Goal: Task Accomplishment & Management: Use online tool/utility

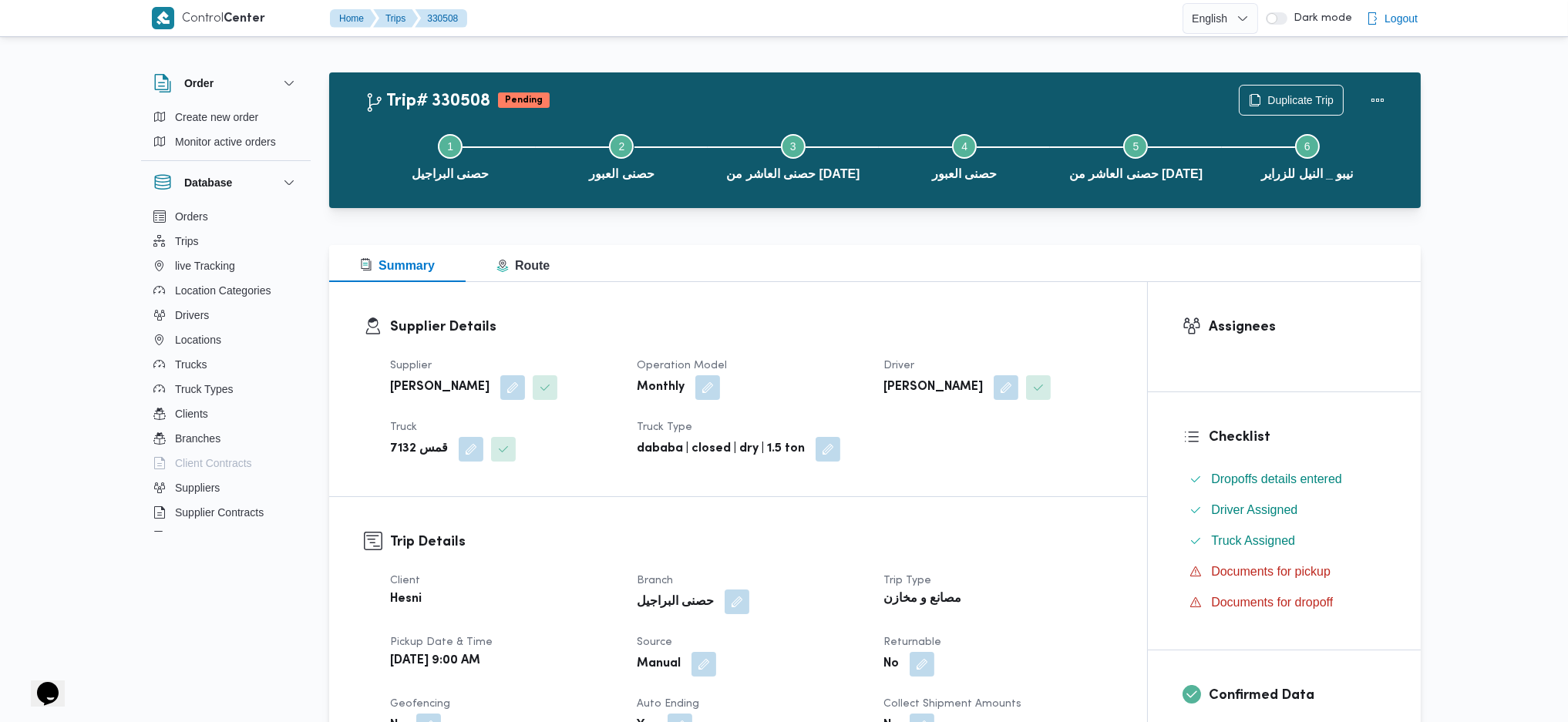
click at [725, 601] on button "button" at bounding box center [737, 602] width 25 height 25
click at [675, 664] on span "حصنى البراجيل" at bounding box center [650, 664] width 68 height 17
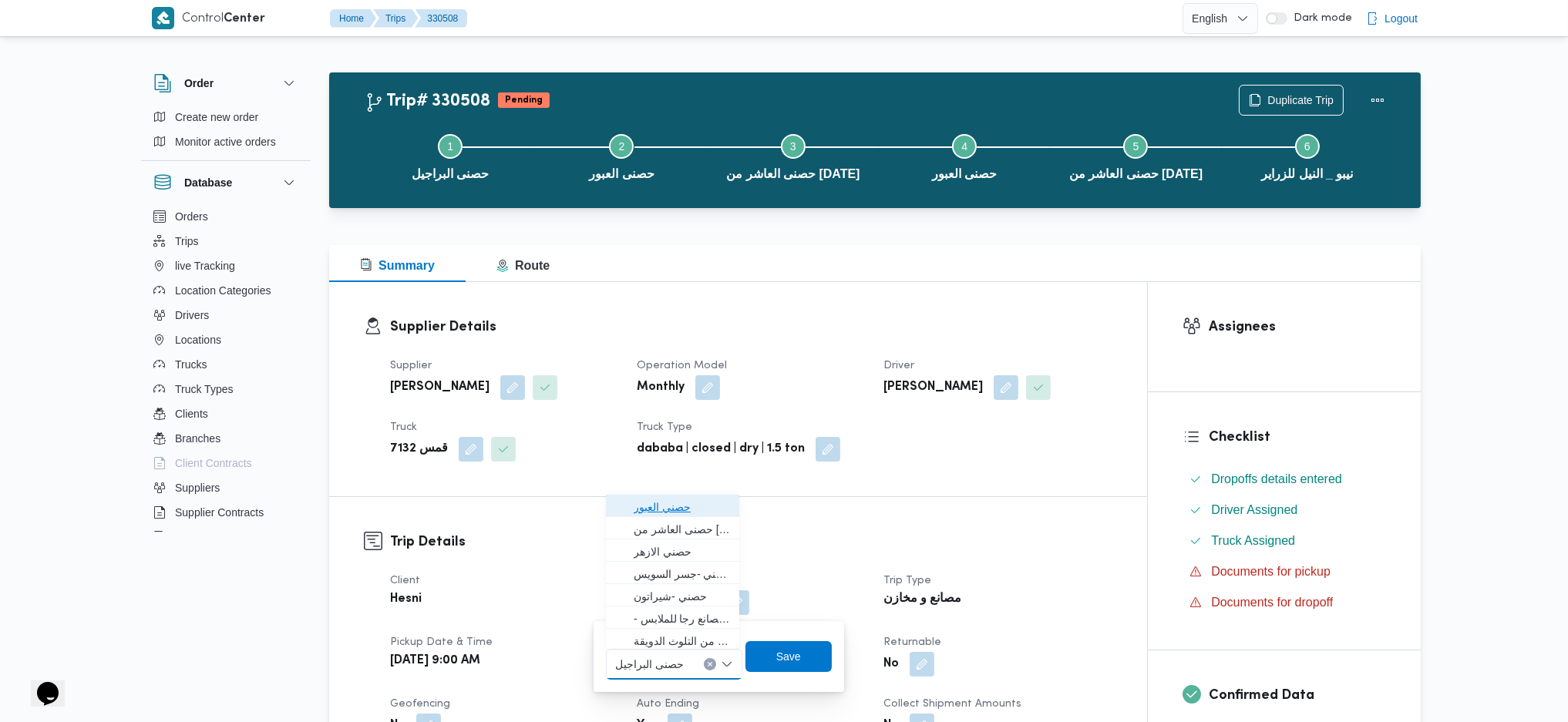
click at [683, 509] on span "حصني العبور" at bounding box center [682, 506] width 97 height 18
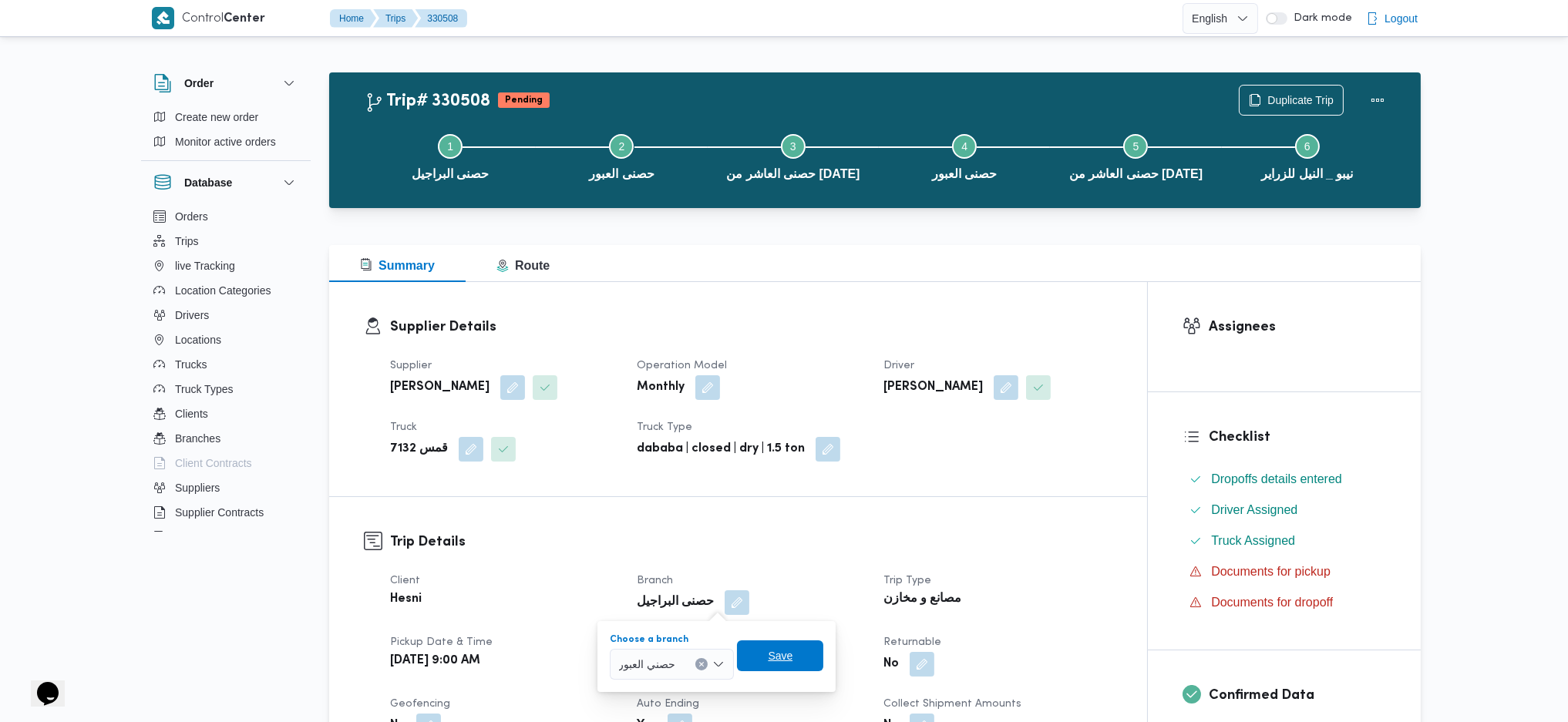
click at [795, 663] on span "Save" at bounding box center [780, 656] width 86 height 30
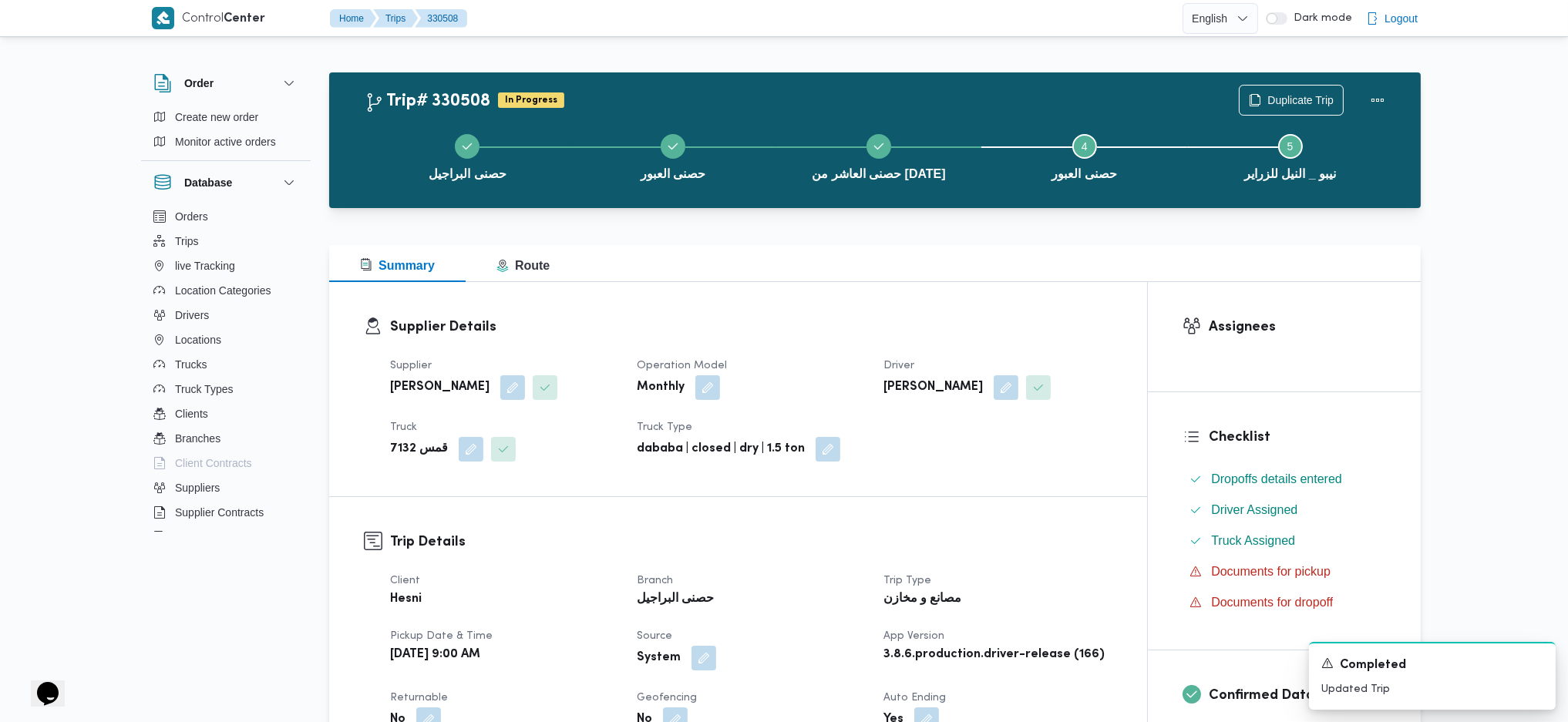
click at [669, 598] on b "حصنى البراجيل" at bounding box center [674, 599] width 77 height 18
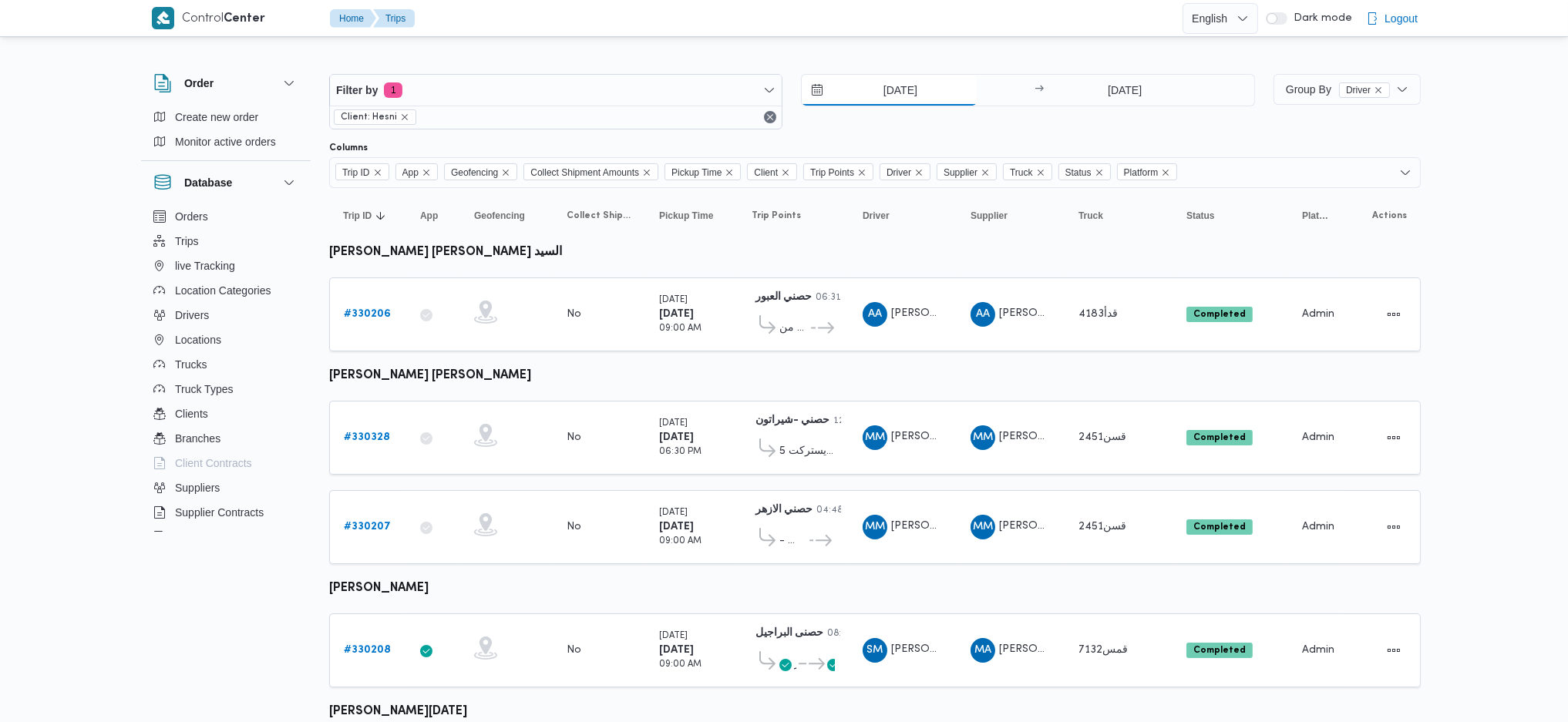
click at [895, 80] on input "[DATE]" at bounding box center [889, 90] width 175 height 30
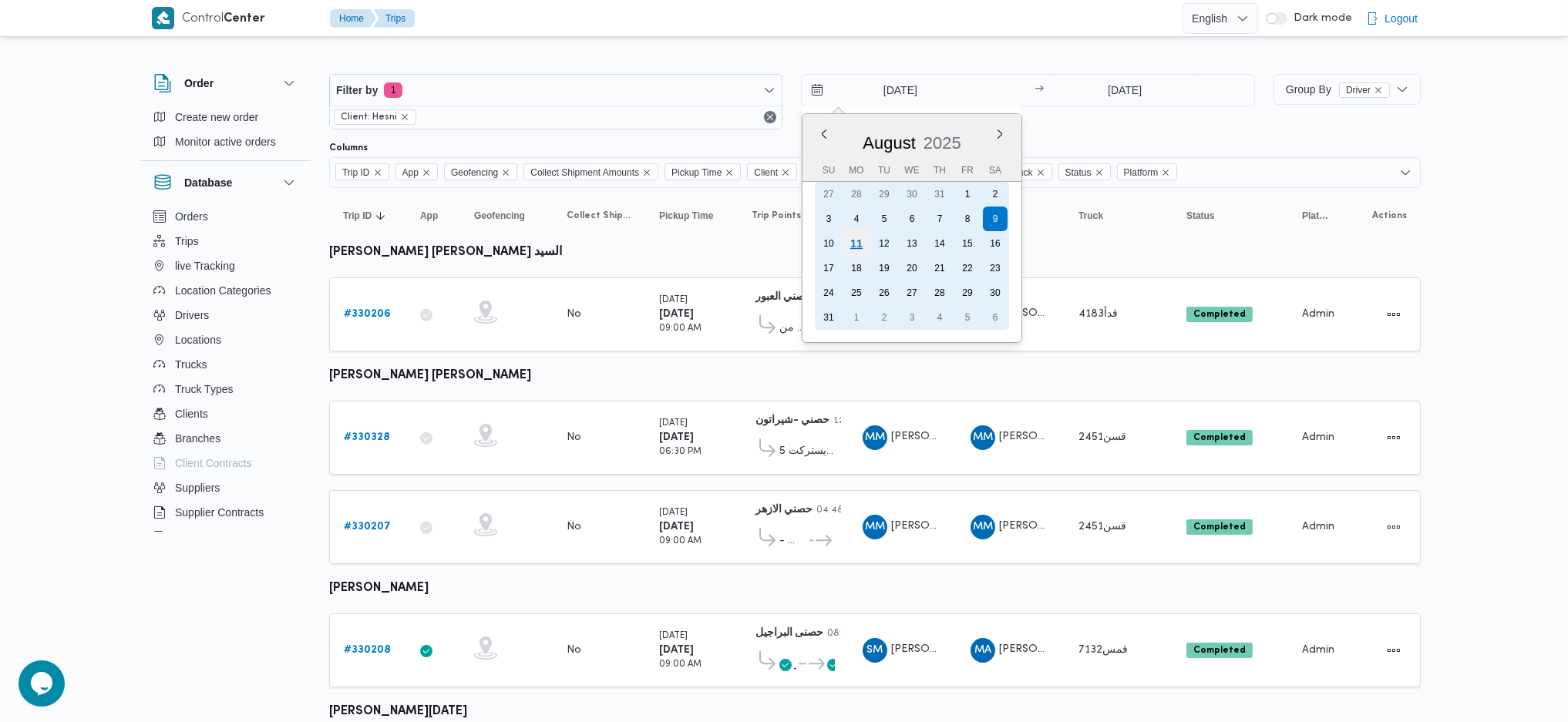
click at [860, 243] on div "11" at bounding box center [856, 243] width 29 height 29
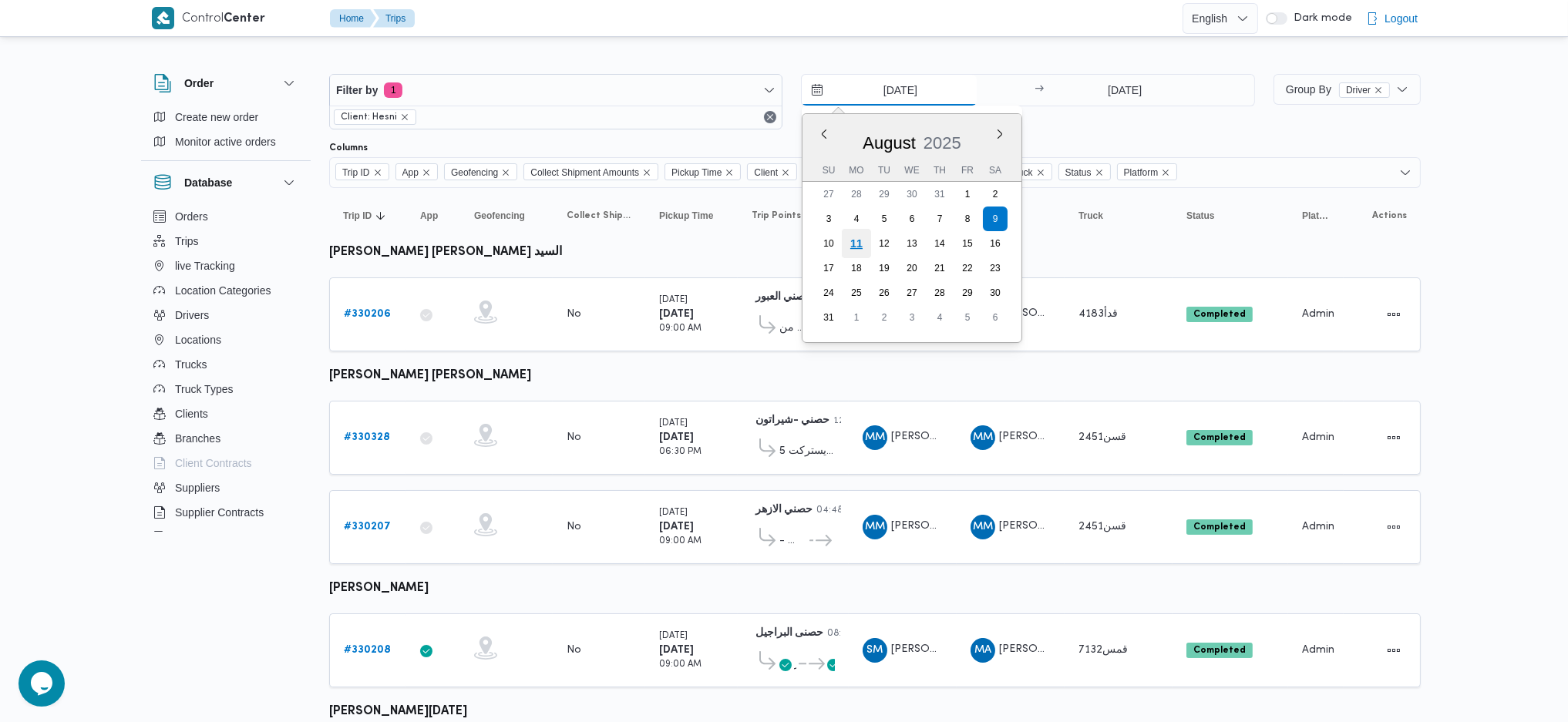
type input "[DATE]"
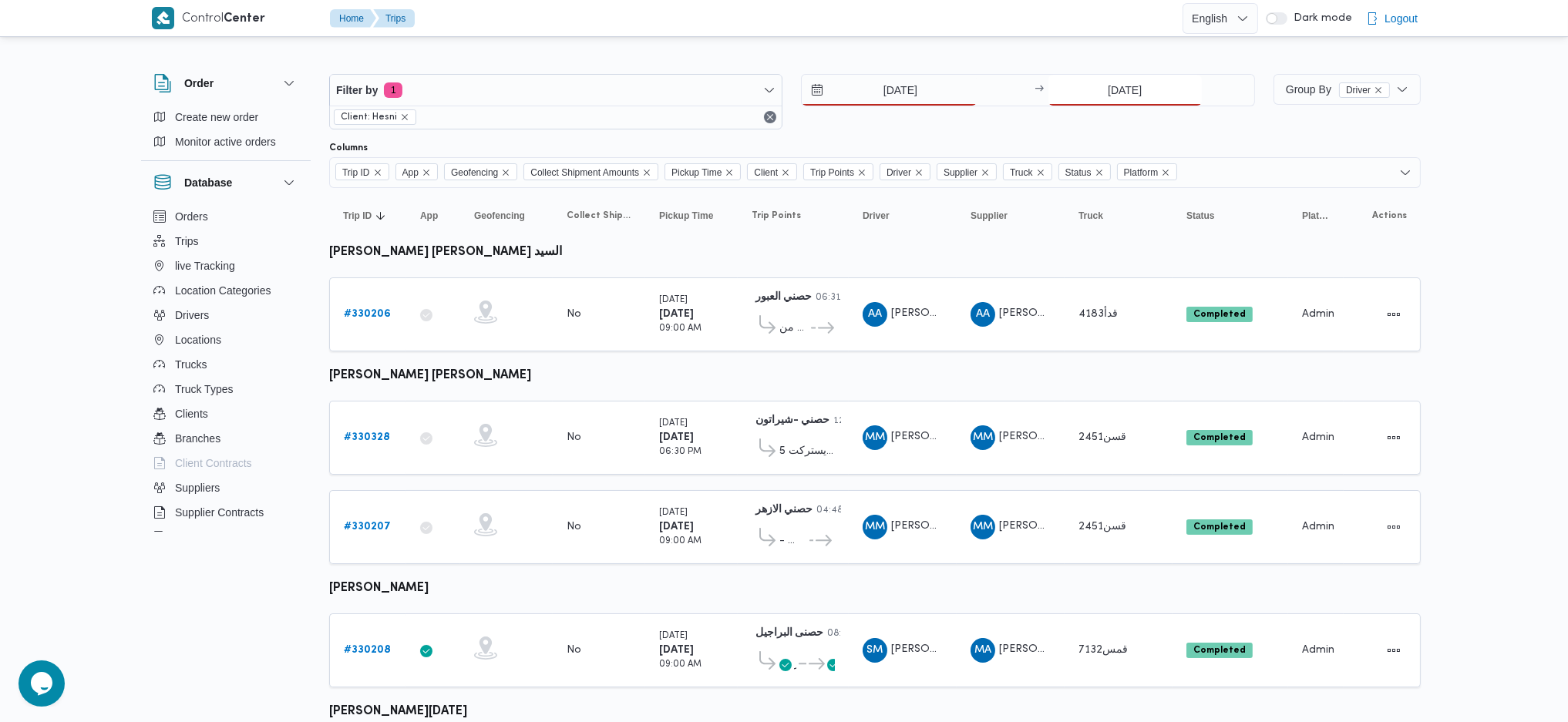
click at [1114, 84] on input "[DATE]" at bounding box center [1124, 90] width 153 height 30
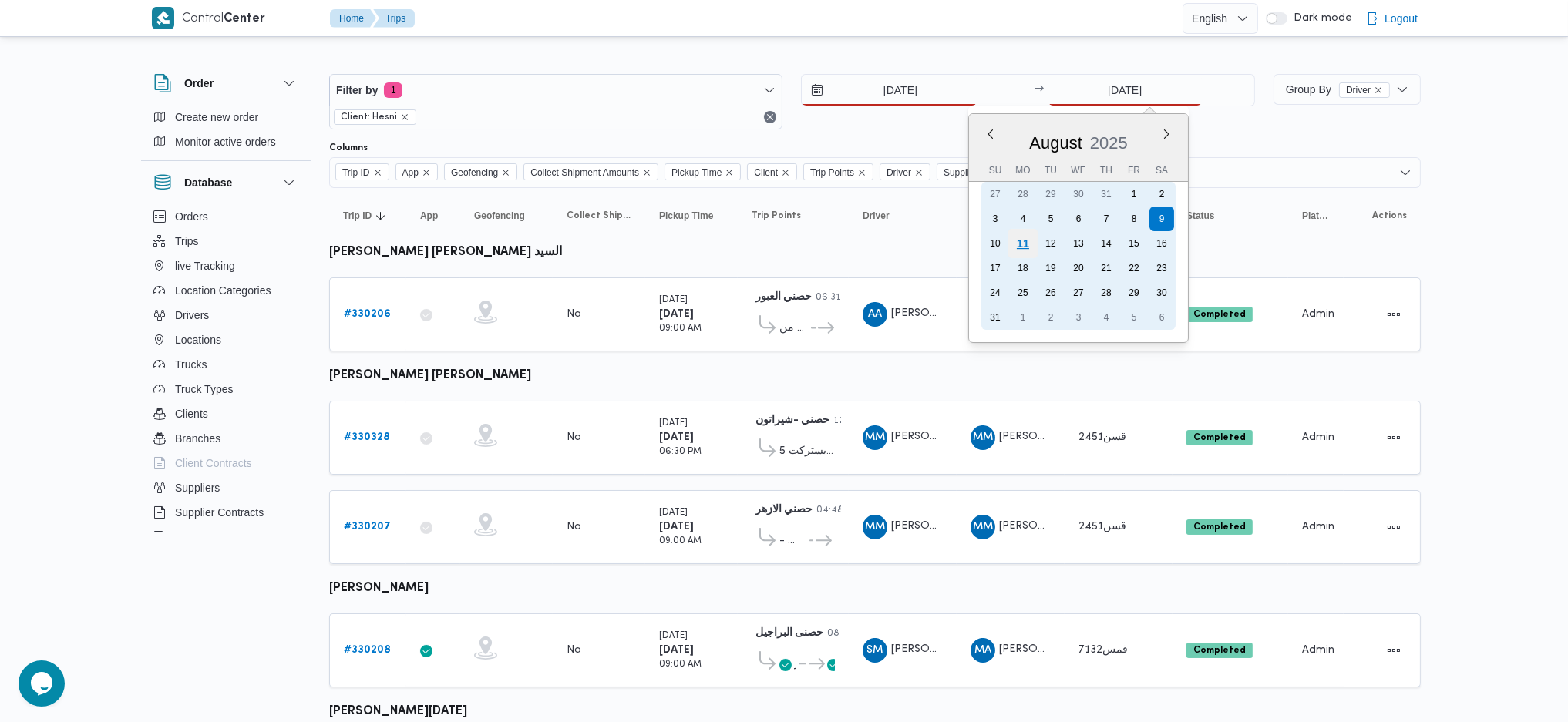
click at [1020, 248] on div "11" at bounding box center [1022, 243] width 29 height 29
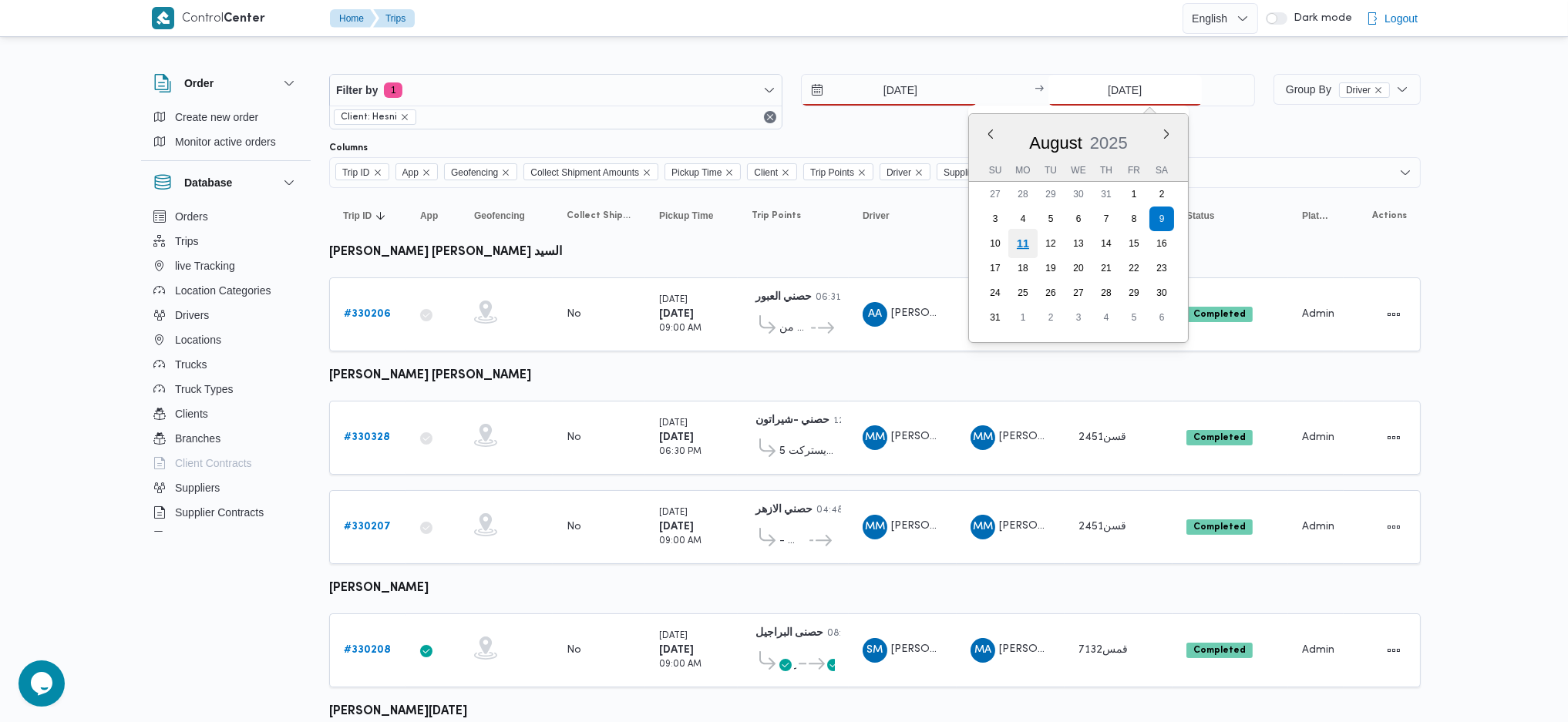
type input "11/8/2025"
